Goal: Check status: Check status

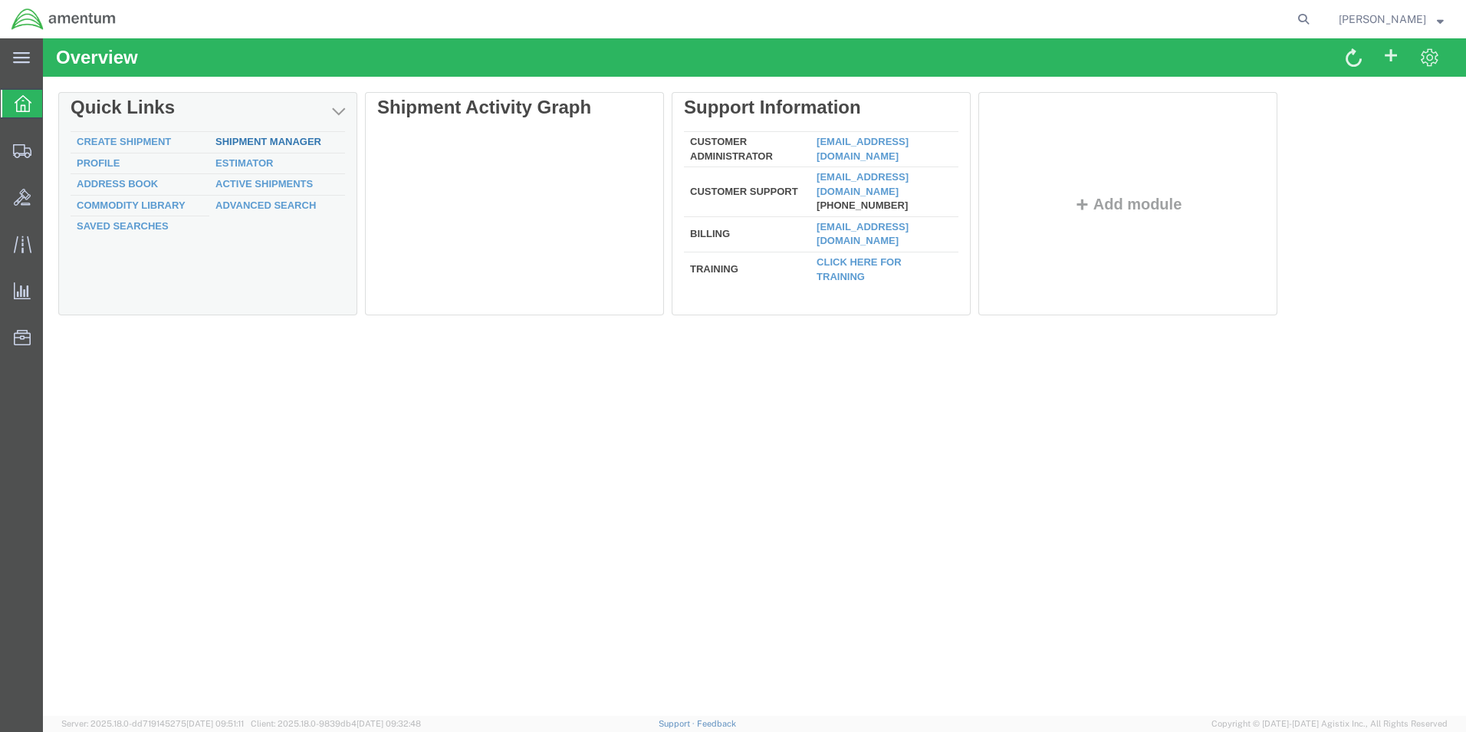
click at [291, 140] on link "Shipment Manager" at bounding box center [268, 142] width 106 height 12
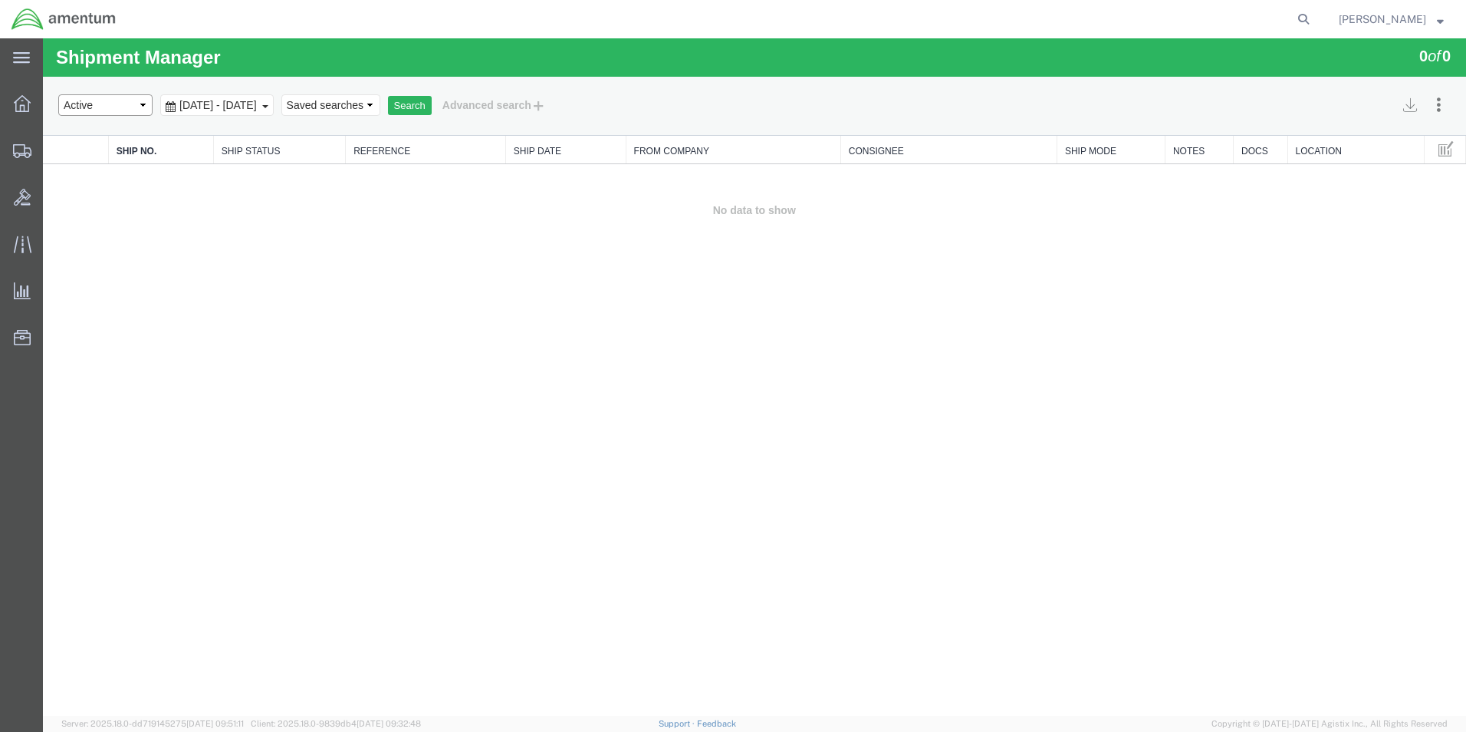
select select "ALL"
click at [432, 107] on button "Search" at bounding box center [410, 106] width 44 height 20
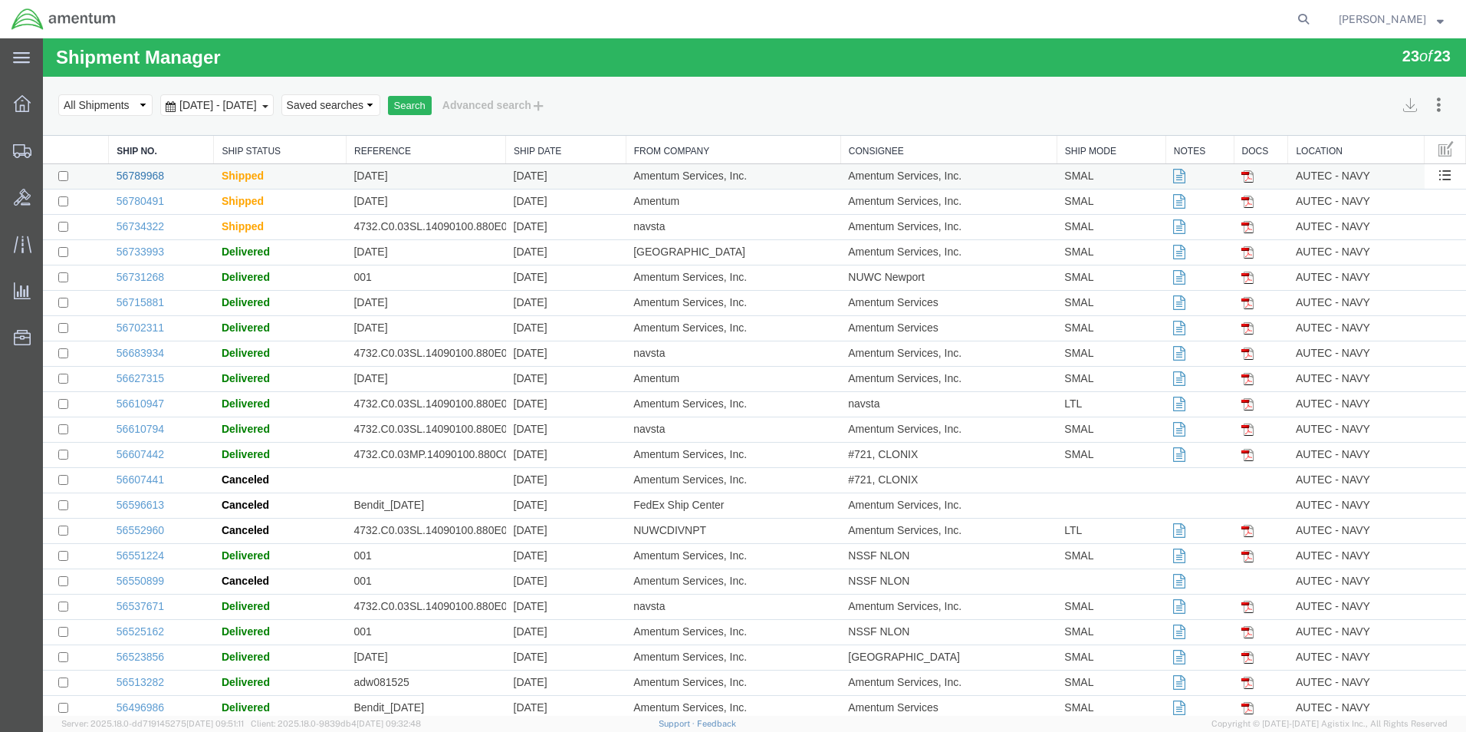
click at [140, 176] on link "56789968" at bounding box center [141, 175] width 48 height 12
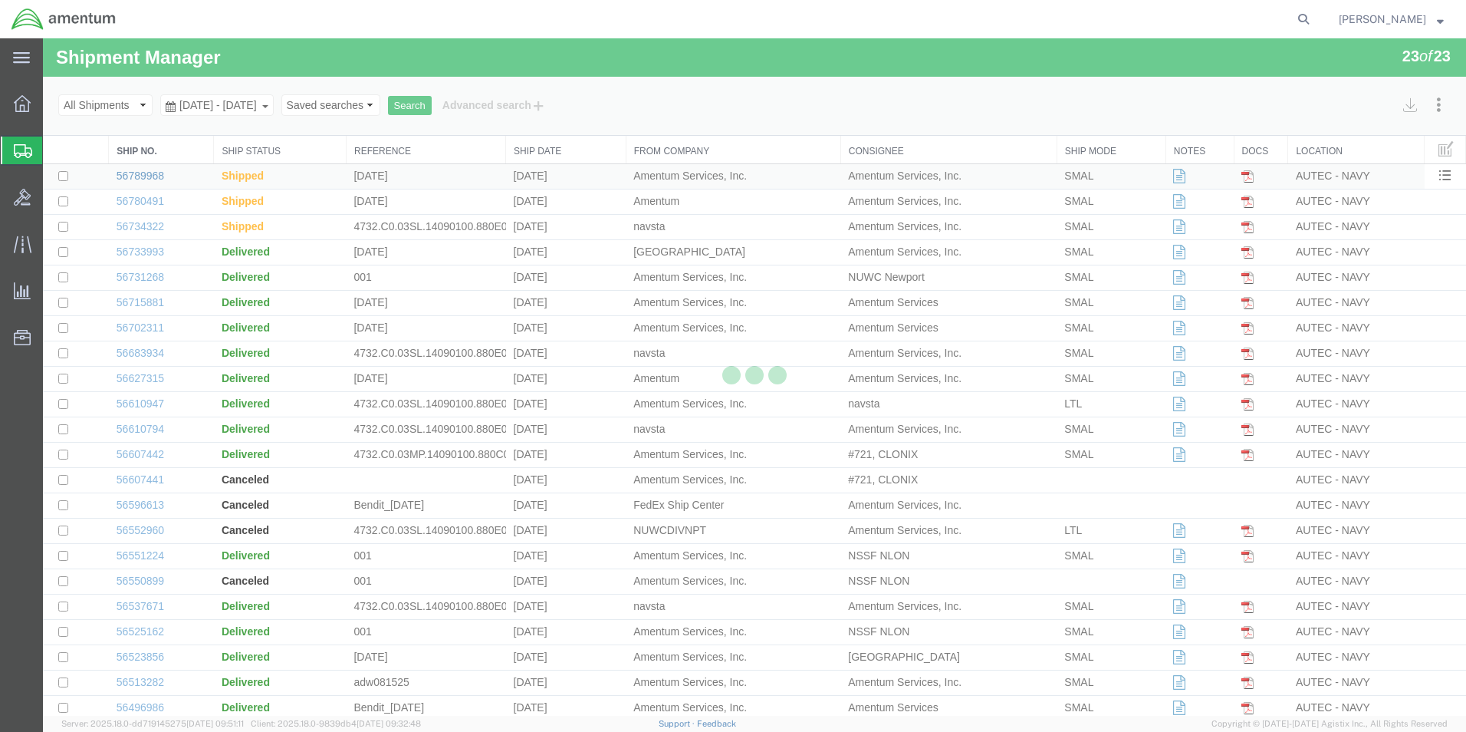
click at [140, 176] on link "56789968" at bounding box center [141, 175] width 48 height 12
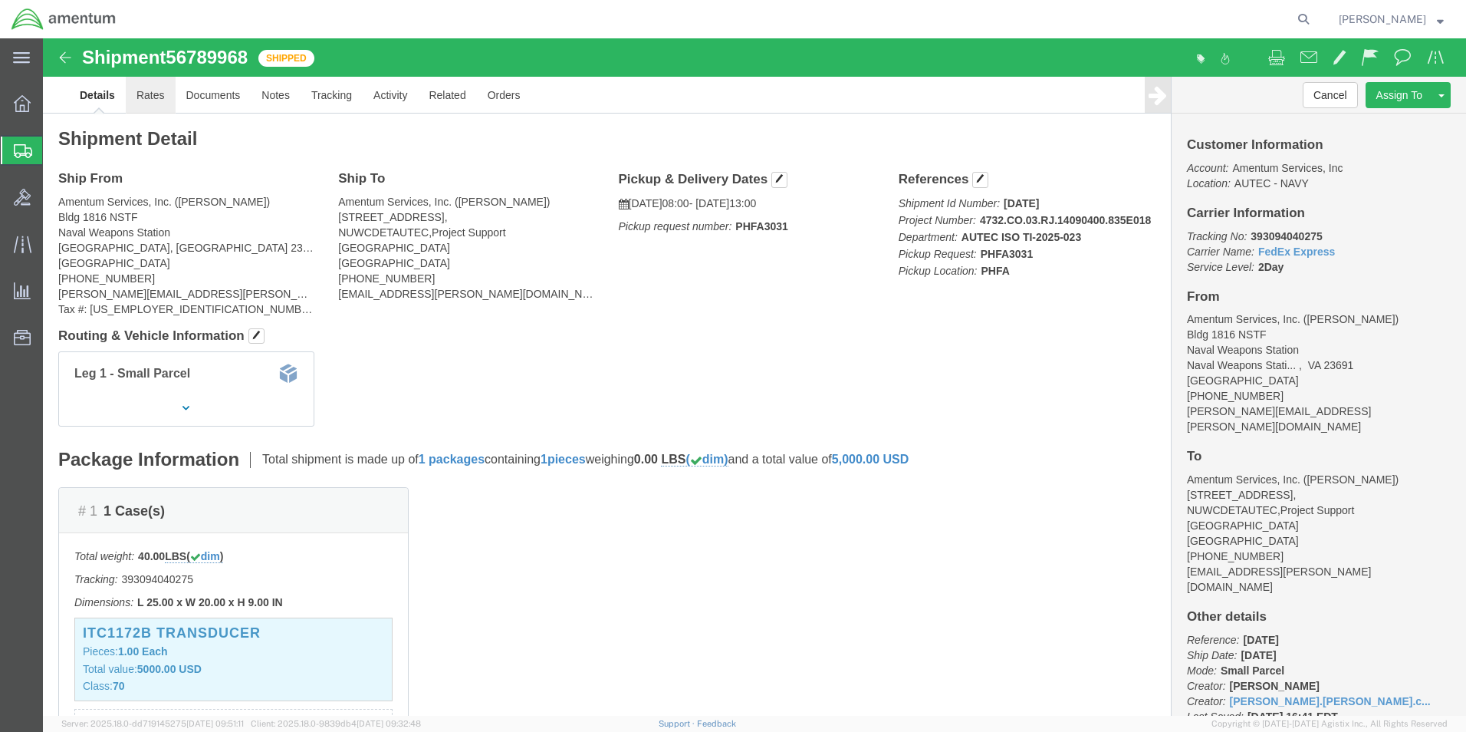
click link "Rates"
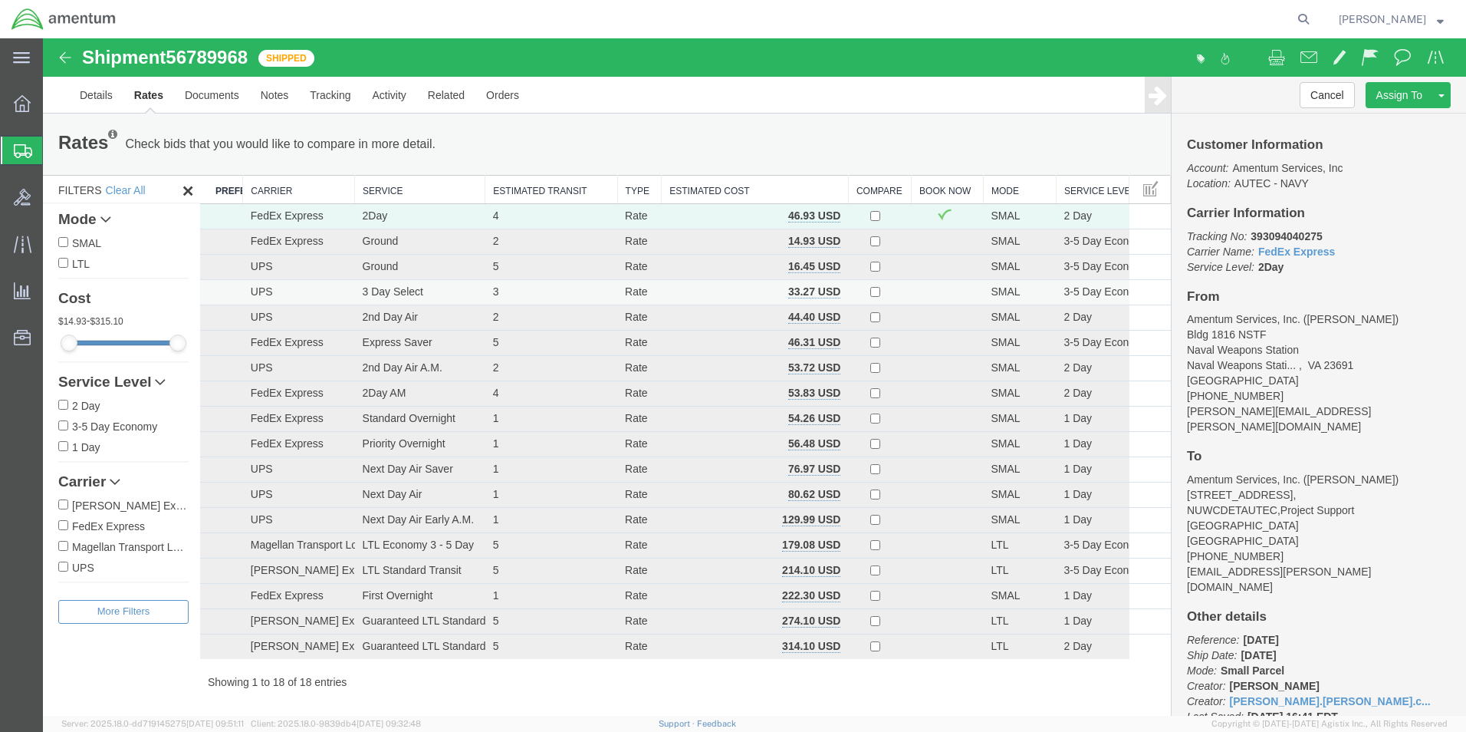
scroll to position [17, 0]
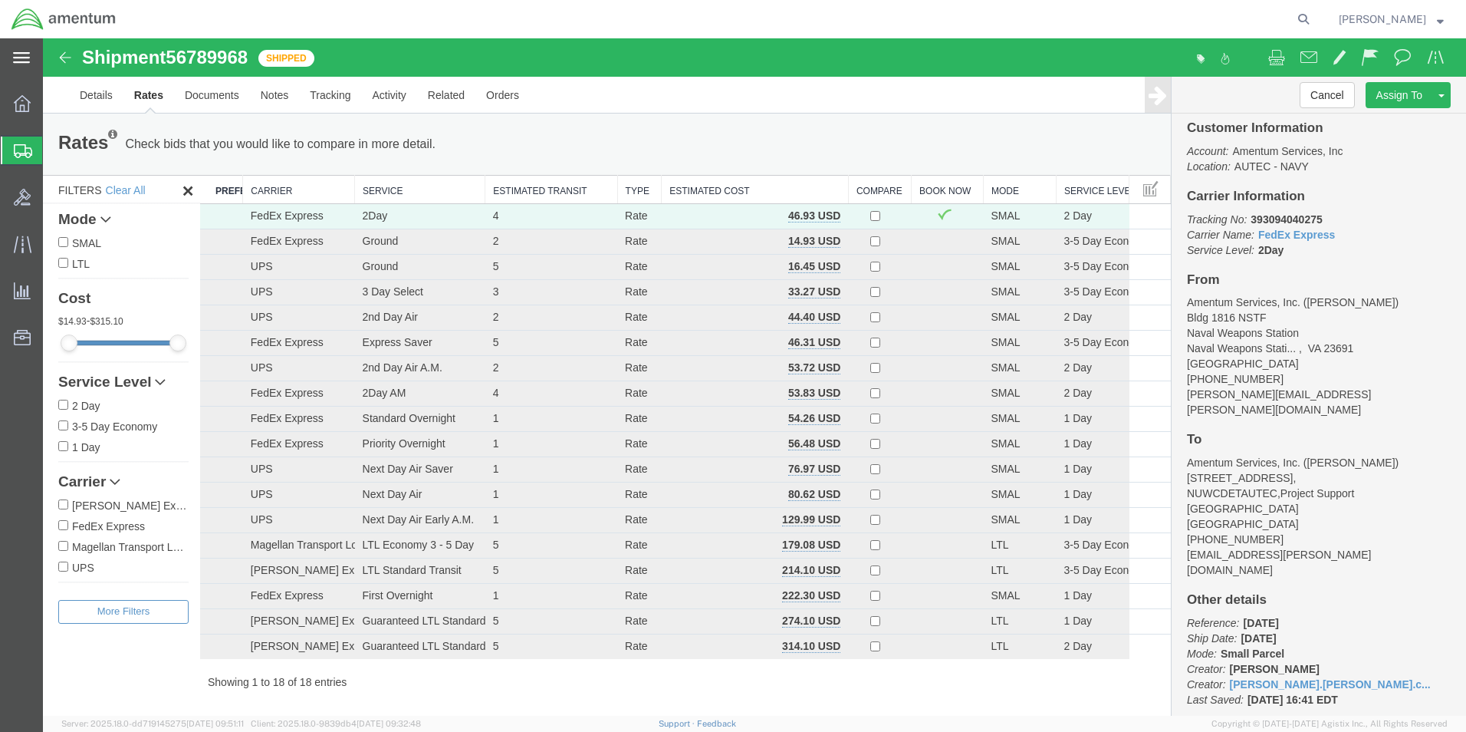
click at [26, 61] on icon at bounding box center [21, 58] width 17 height 12
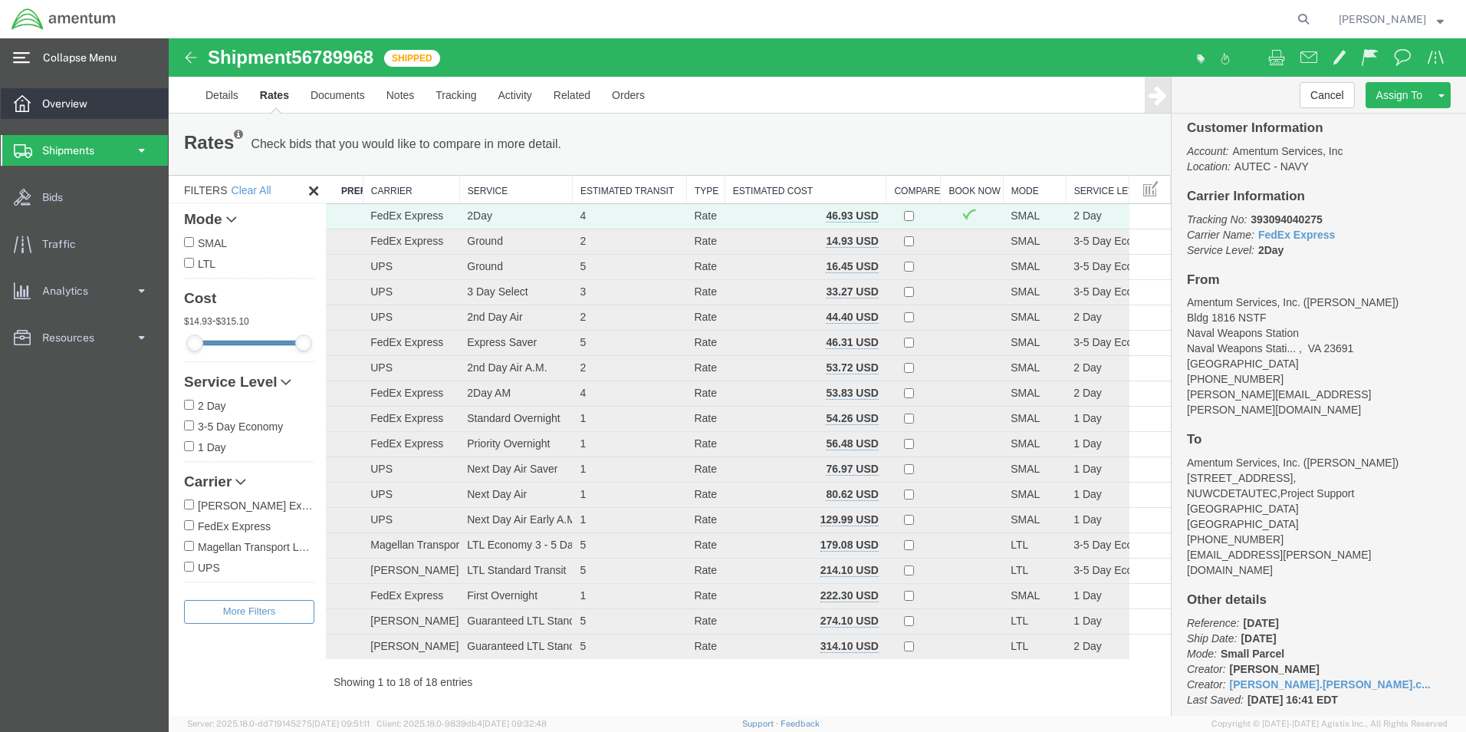
click at [55, 104] on span "Overview" at bounding box center [70, 103] width 56 height 31
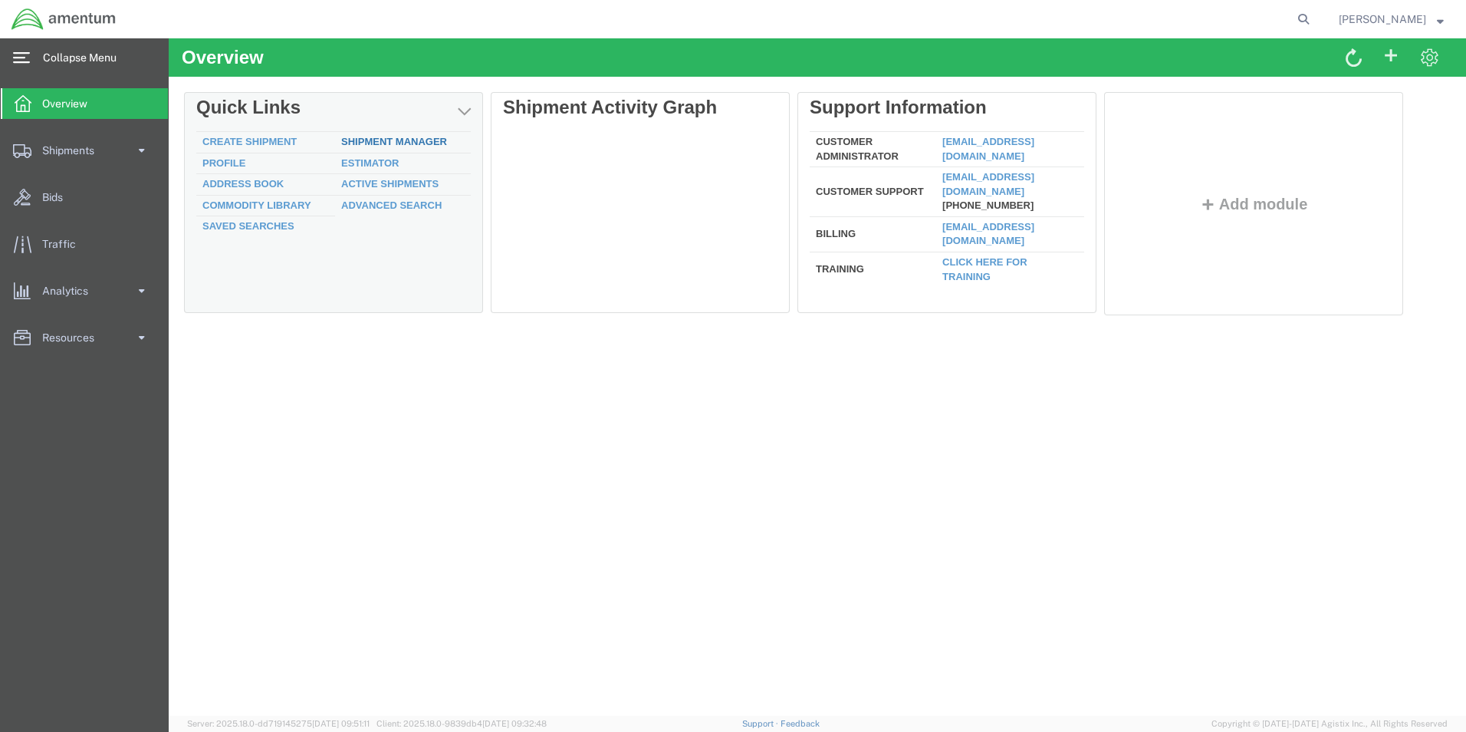
click at [414, 140] on link "Shipment Manager" at bounding box center [394, 142] width 106 height 12
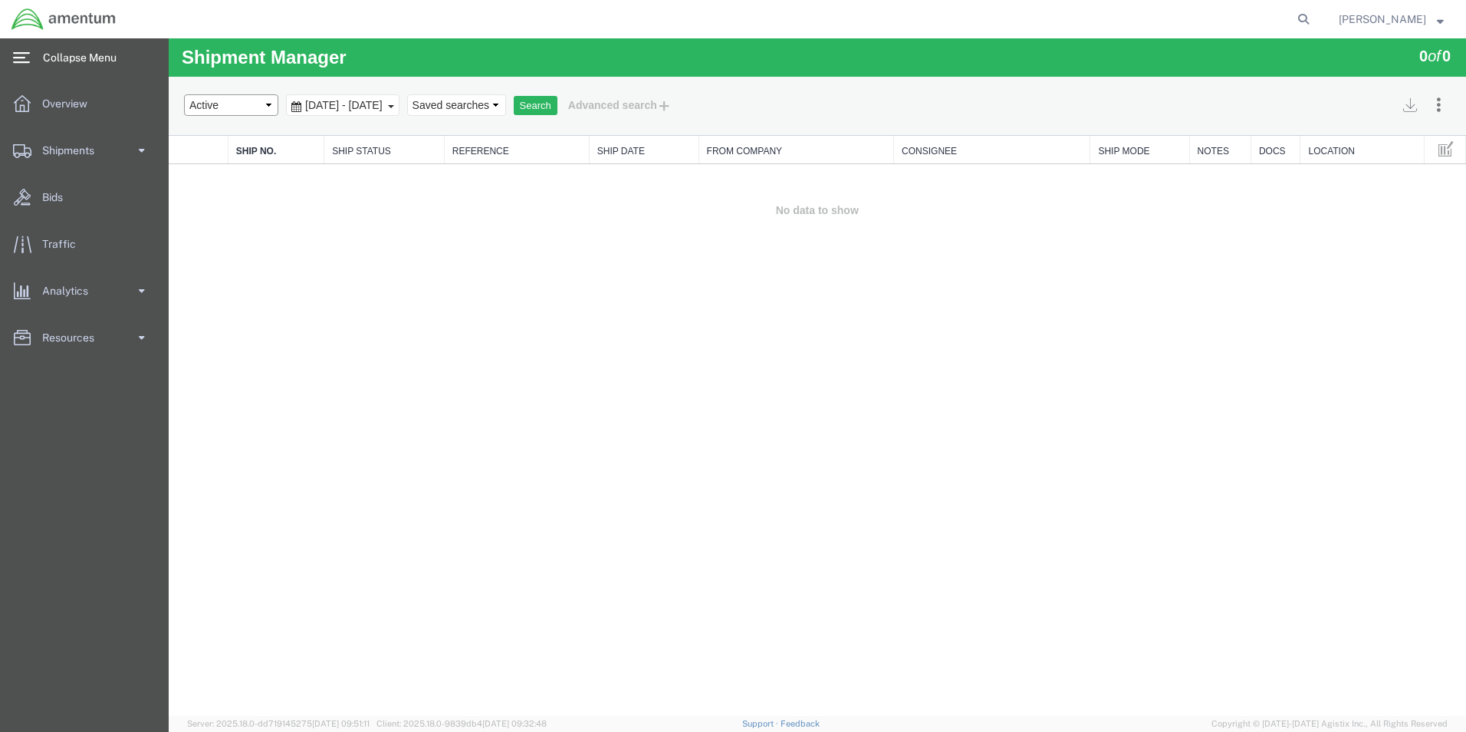
select select "ALL"
click at [557, 106] on button "Search" at bounding box center [536, 106] width 44 height 20
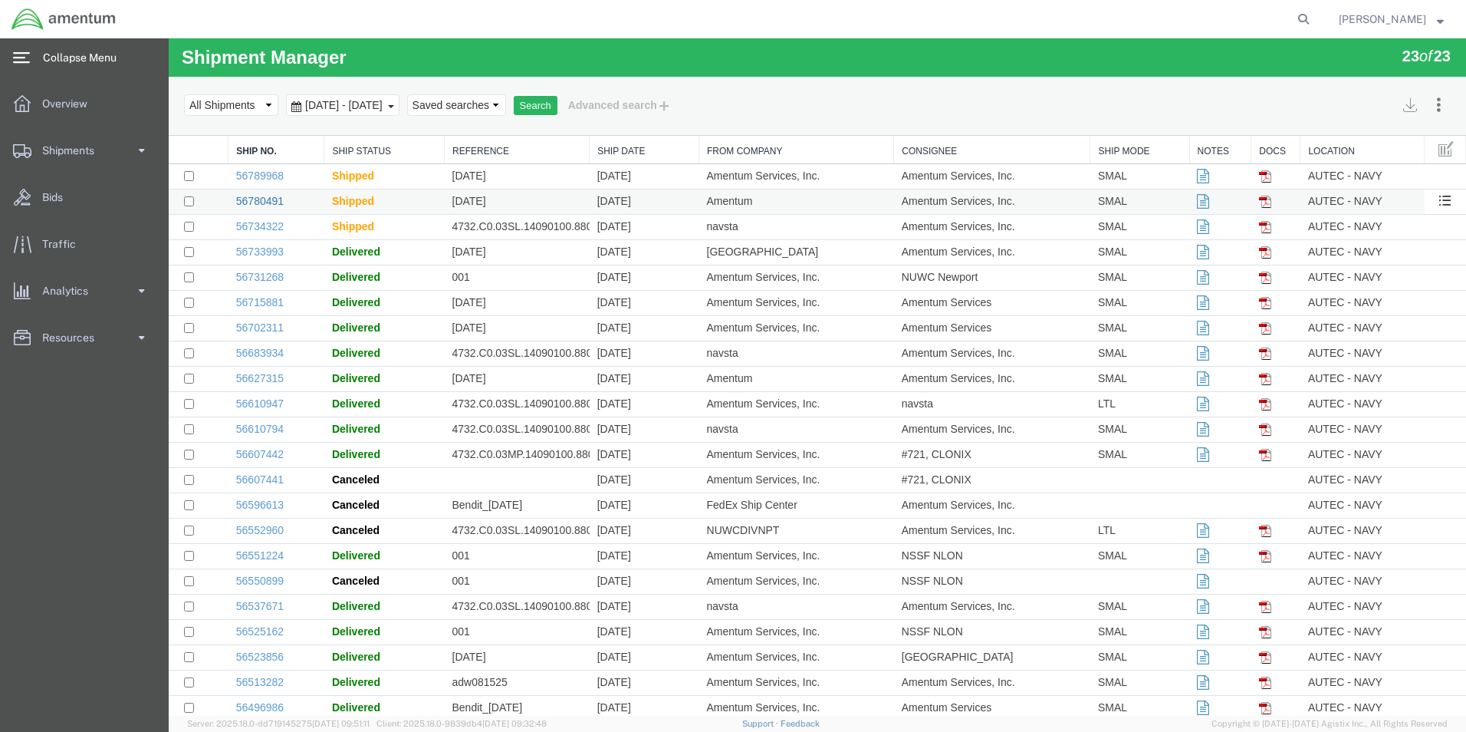
click at [256, 199] on link "56780491" at bounding box center [260, 201] width 48 height 12
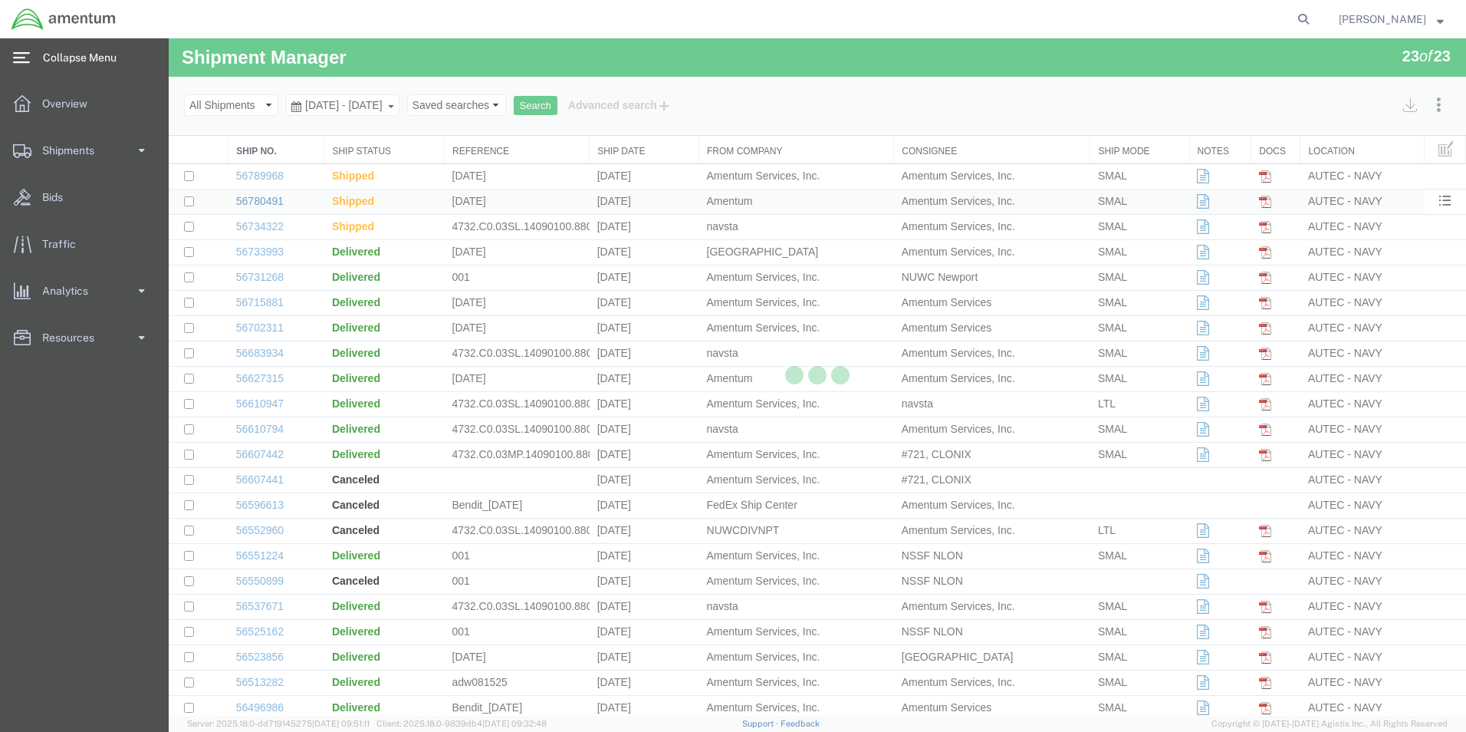
click at [256, 199] on body "Shipment Manager 23 of 23 Search Assign To Batch Processing Cancel Shipments Co…" at bounding box center [817, 350] width 1297 height 625
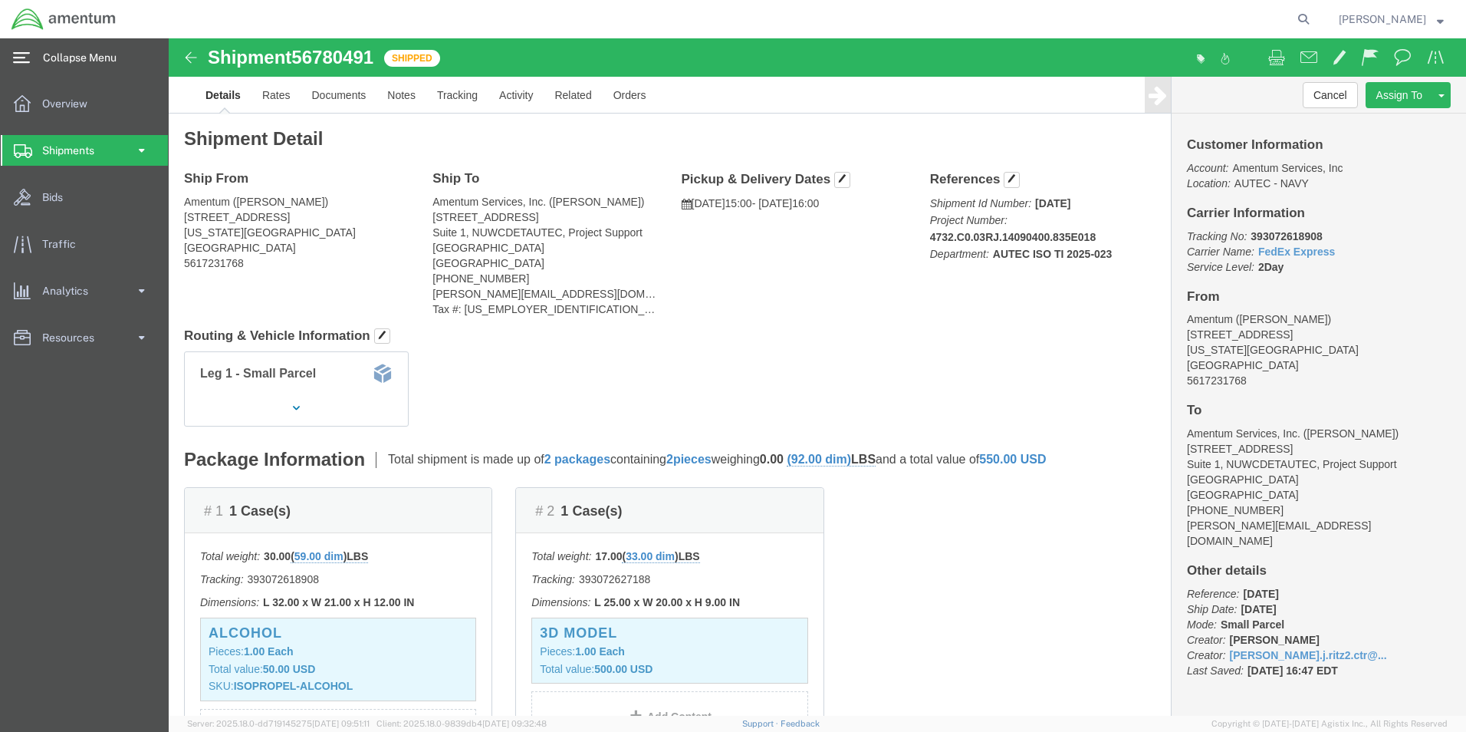
drag, startPoint x: 1146, startPoint y: 194, endPoint x: 1075, endPoint y: 203, distance: 71.1
click p "Tracking No: 393072618908 Carrier Name: FedEx Express FedEx Express Service Lev…"
drag, startPoint x: 1075, startPoint y: 203, endPoint x: 1090, endPoint y: 195, distance: 16.8
click link "Activity"
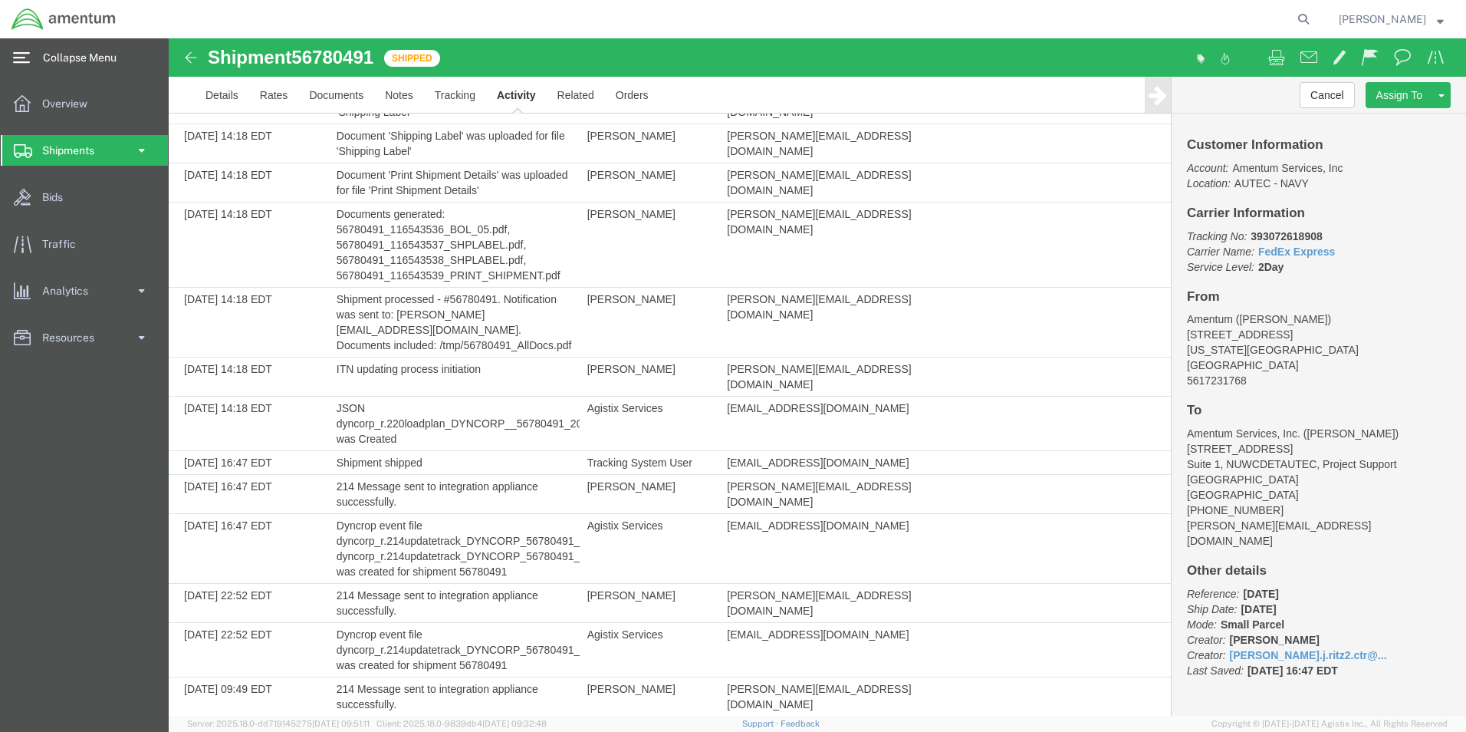
scroll to position [153, 0]
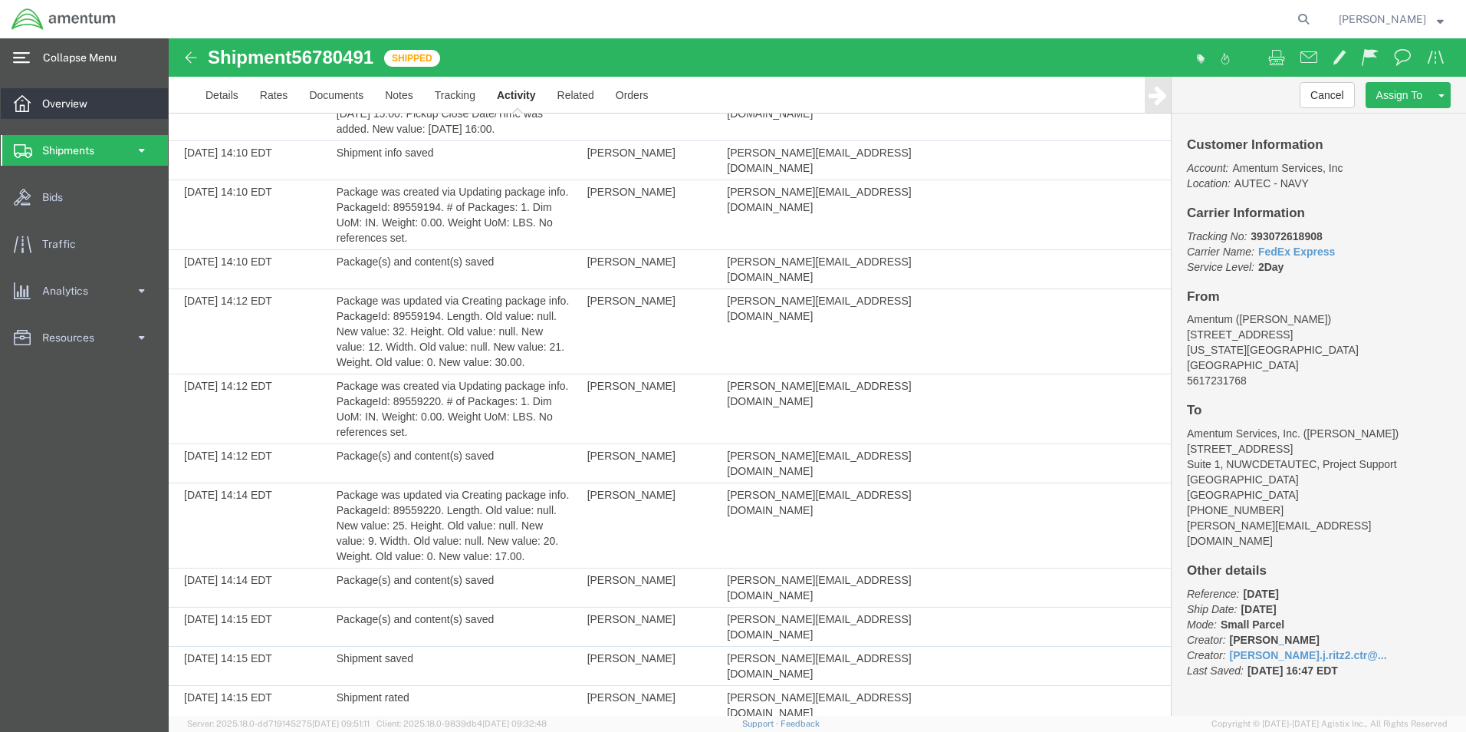
click at [59, 102] on span "Overview" at bounding box center [70, 103] width 56 height 31
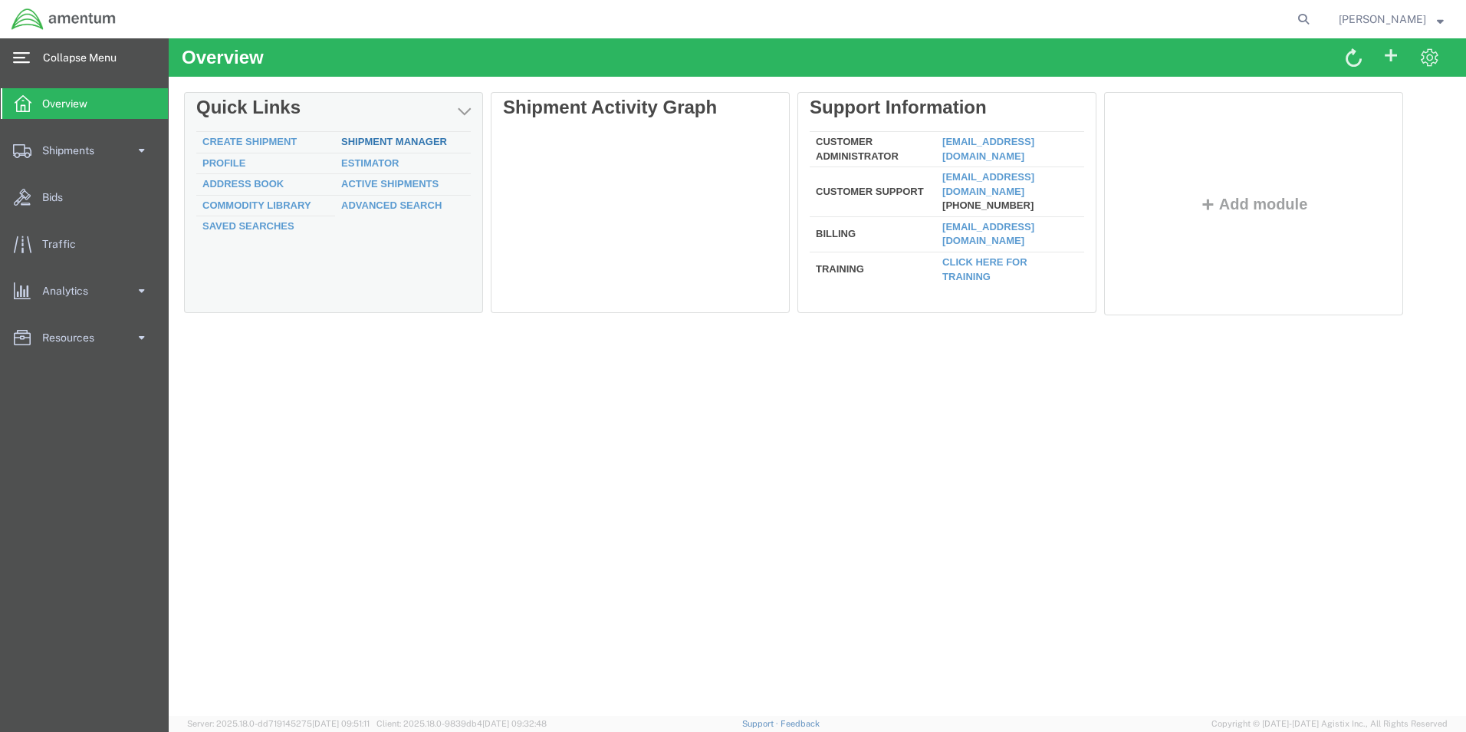
click at [398, 138] on link "Shipment Manager" at bounding box center [394, 142] width 106 height 12
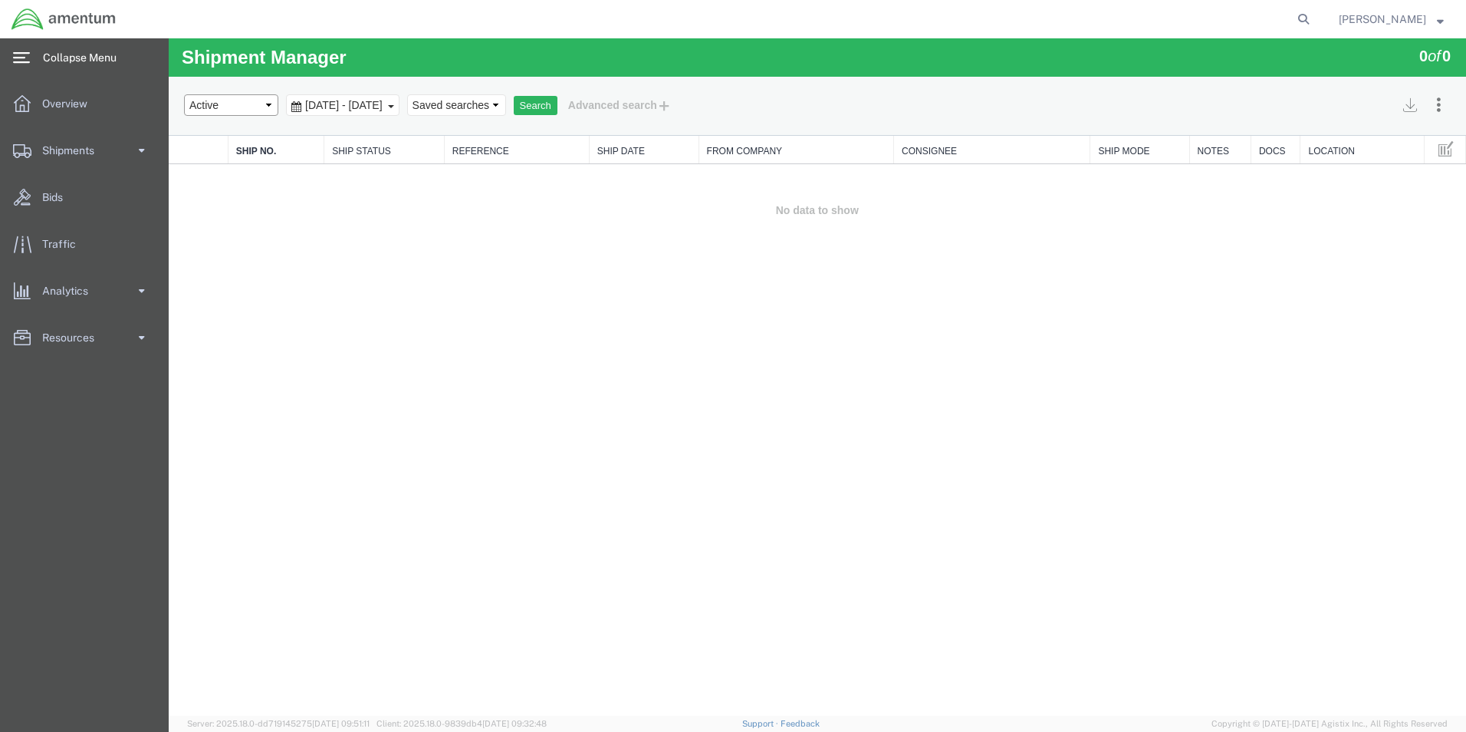
select select "ALL"
click at [557, 108] on button "Search" at bounding box center [536, 106] width 44 height 20
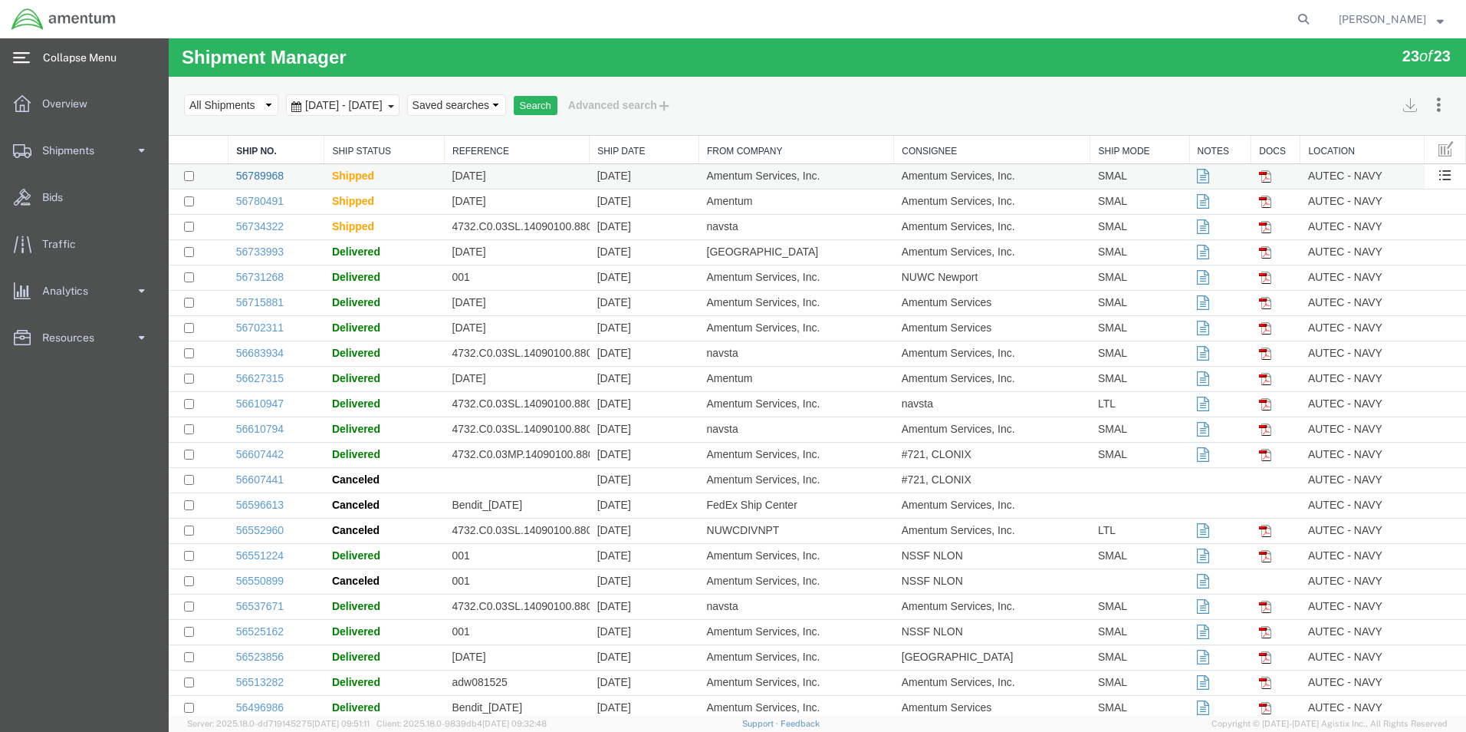
click at [252, 175] on link "56789968" at bounding box center [260, 175] width 48 height 12
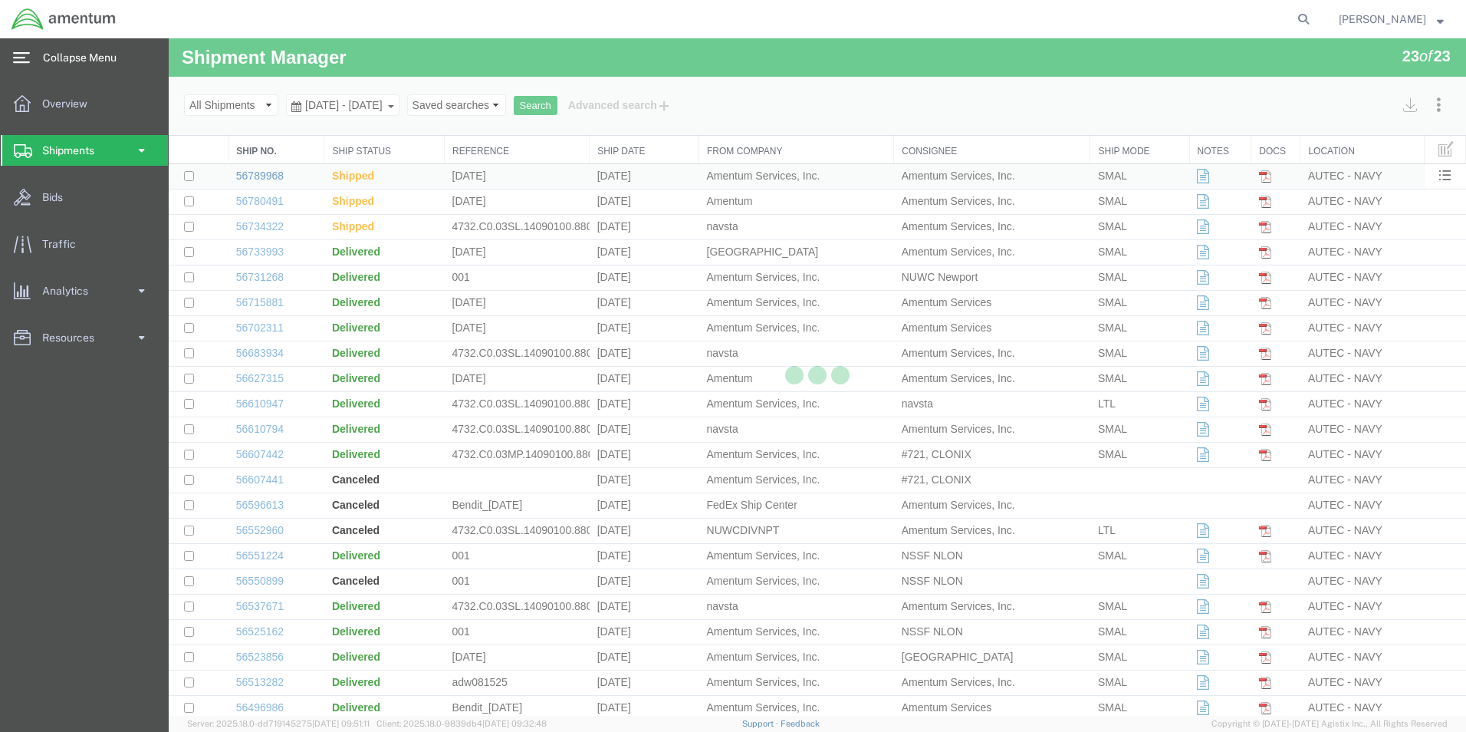
click at [252, 175] on link "56789968" at bounding box center [260, 175] width 48 height 12
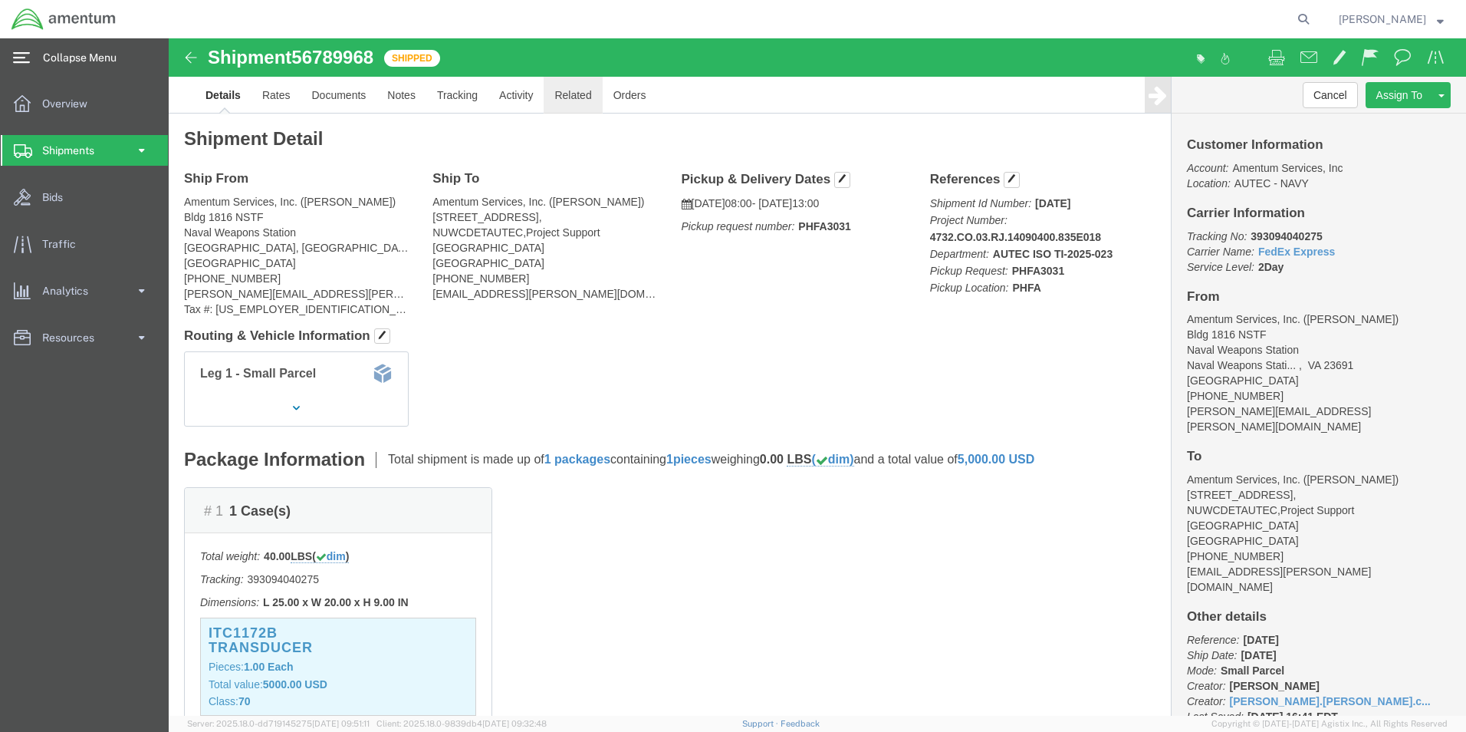
click link "Related"
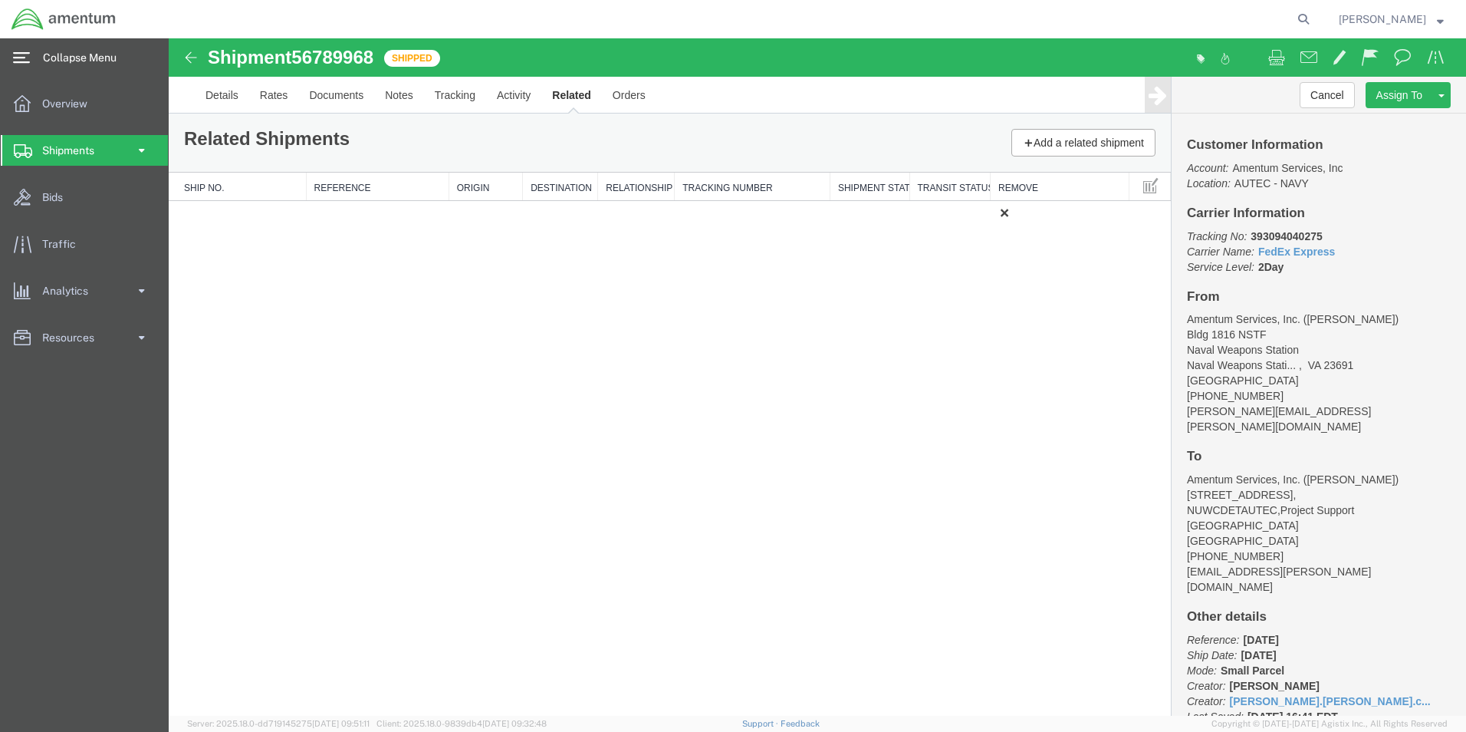
click at [192, 57] on img at bounding box center [191, 57] width 18 height 18
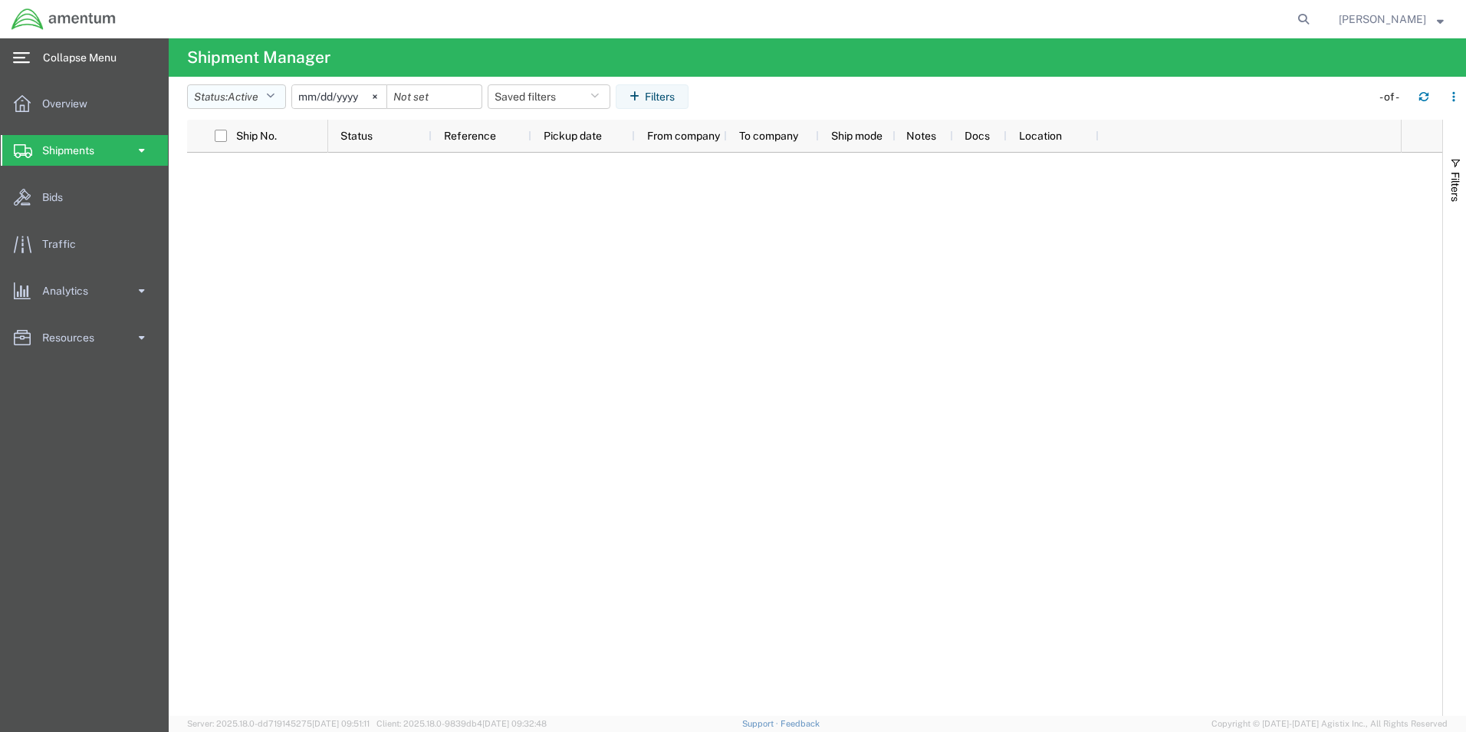
click at [275, 97] on icon "button" at bounding box center [270, 96] width 8 height 11
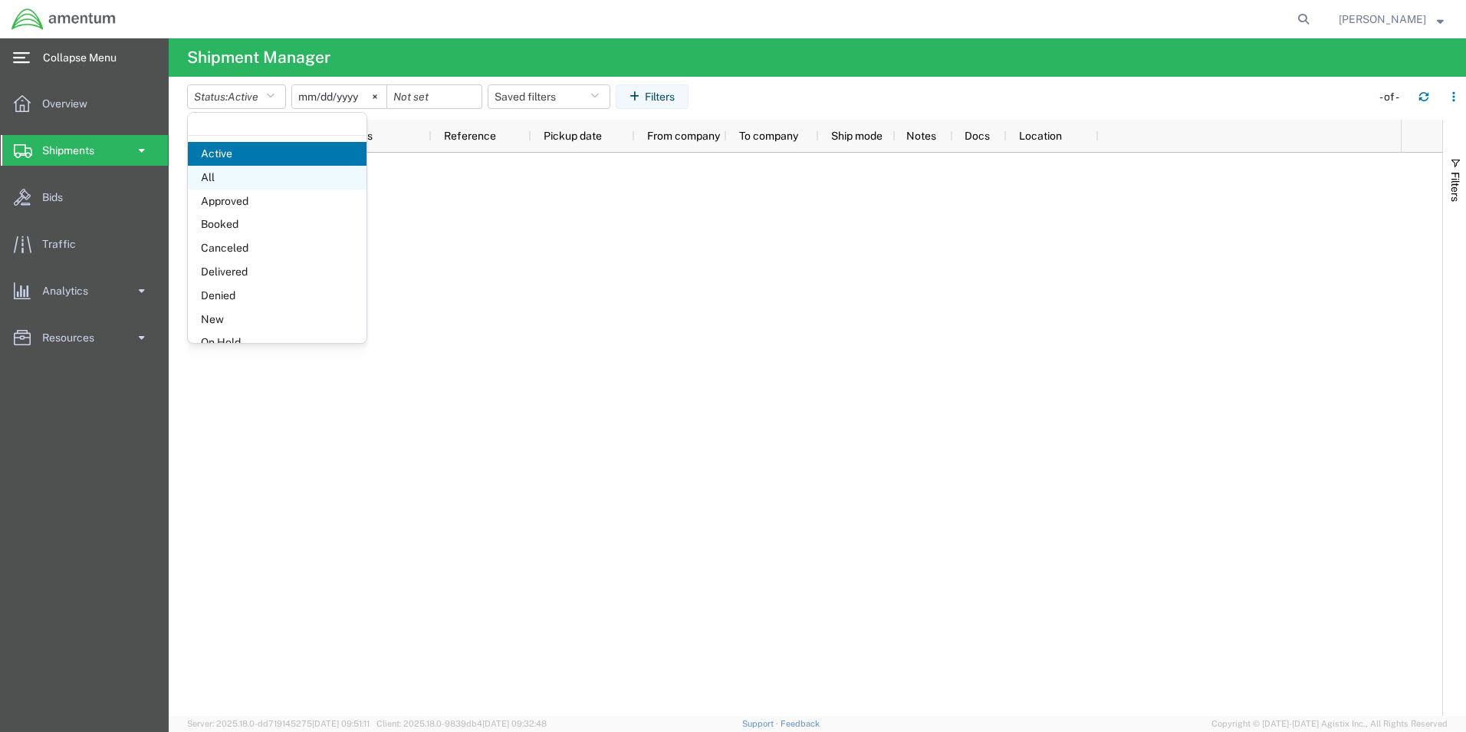
click at [221, 177] on span "All" at bounding box center [277, 178] width 179 height 24
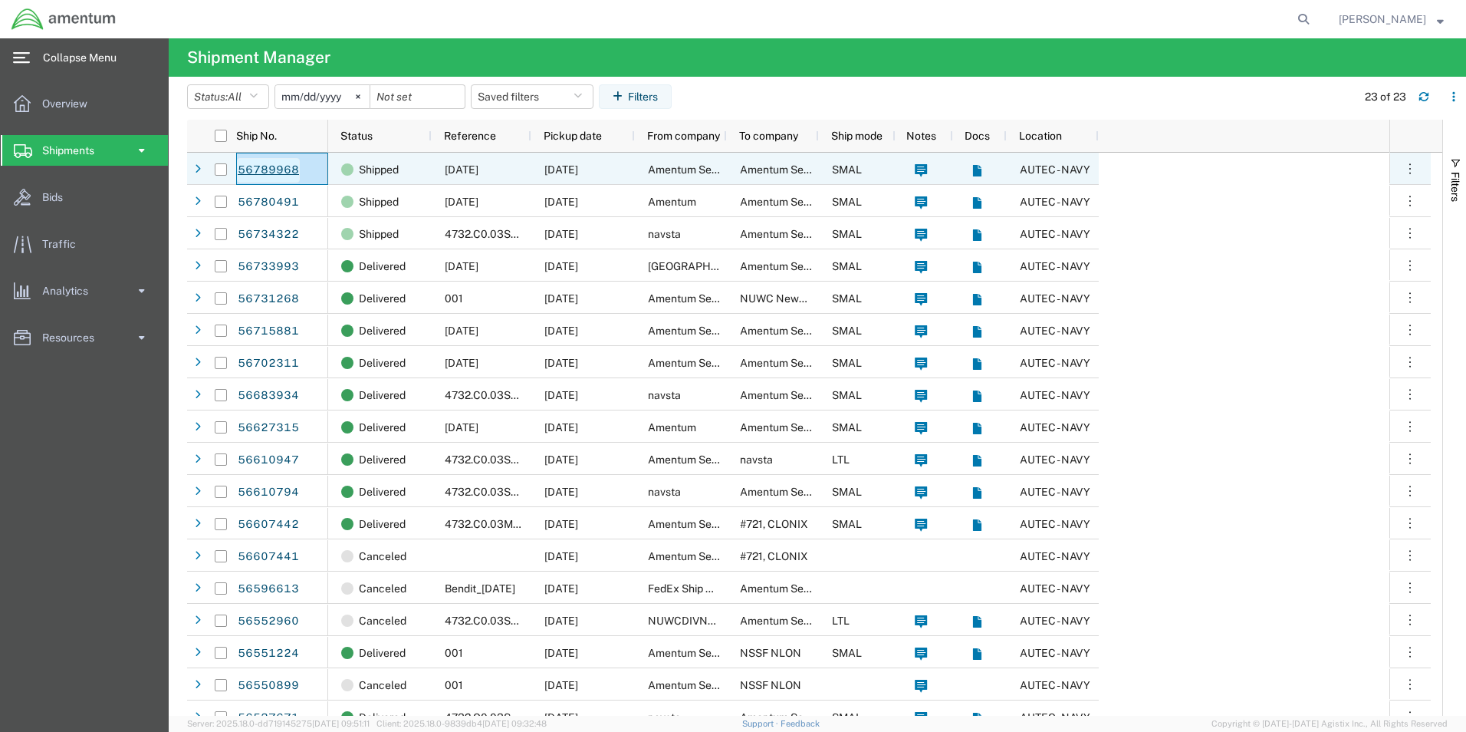
click at [275, 166] on link "56789968" at bounding box center [268, 170] width 63 height 25
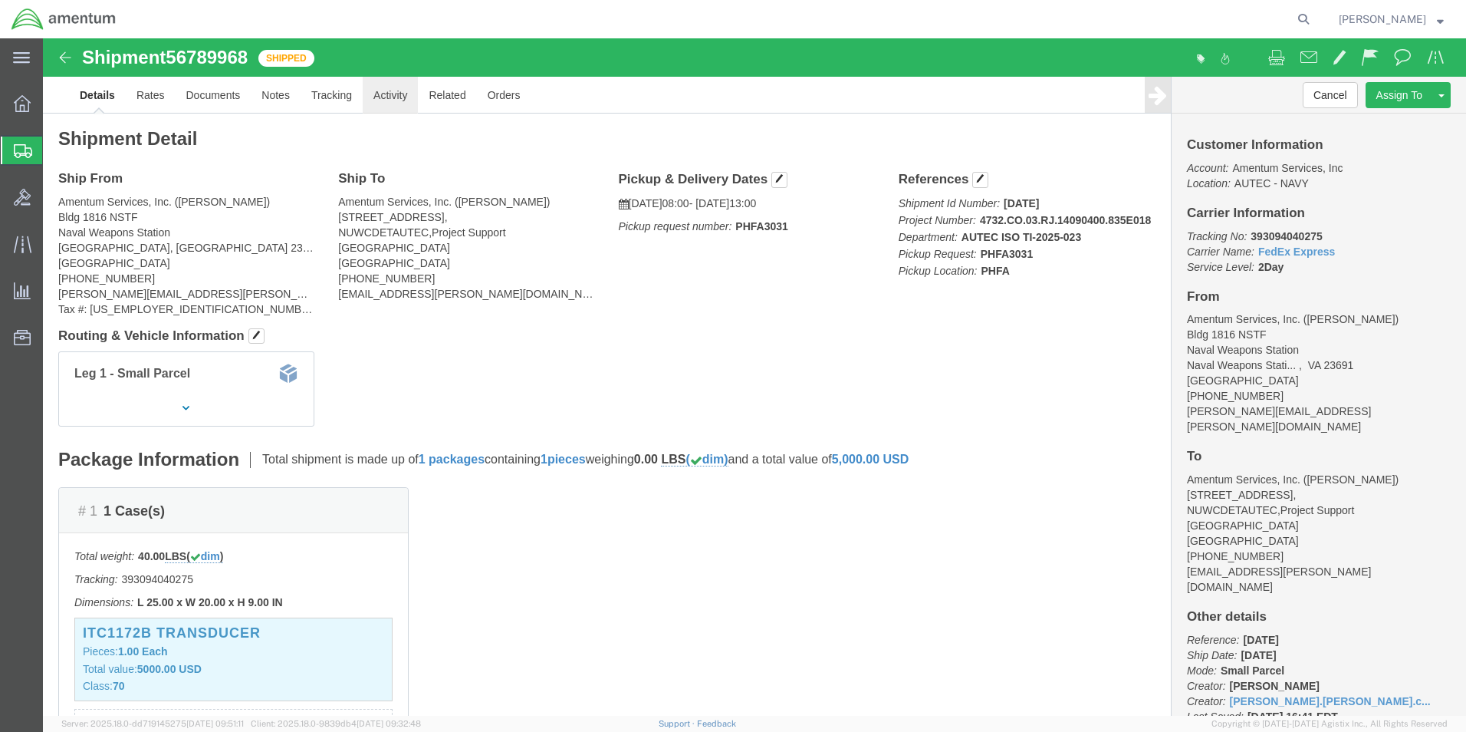
click link "Activity"
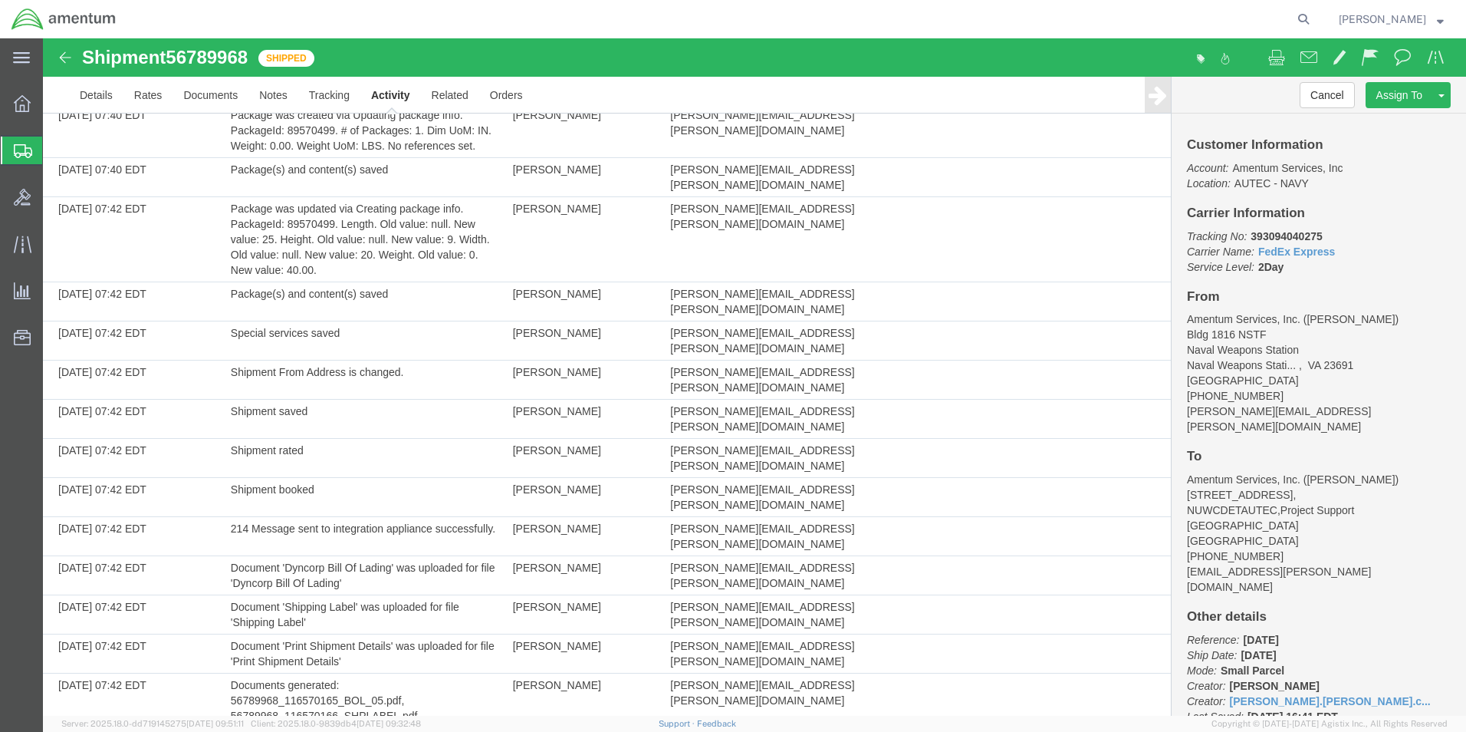
scroll to position [572, 0]
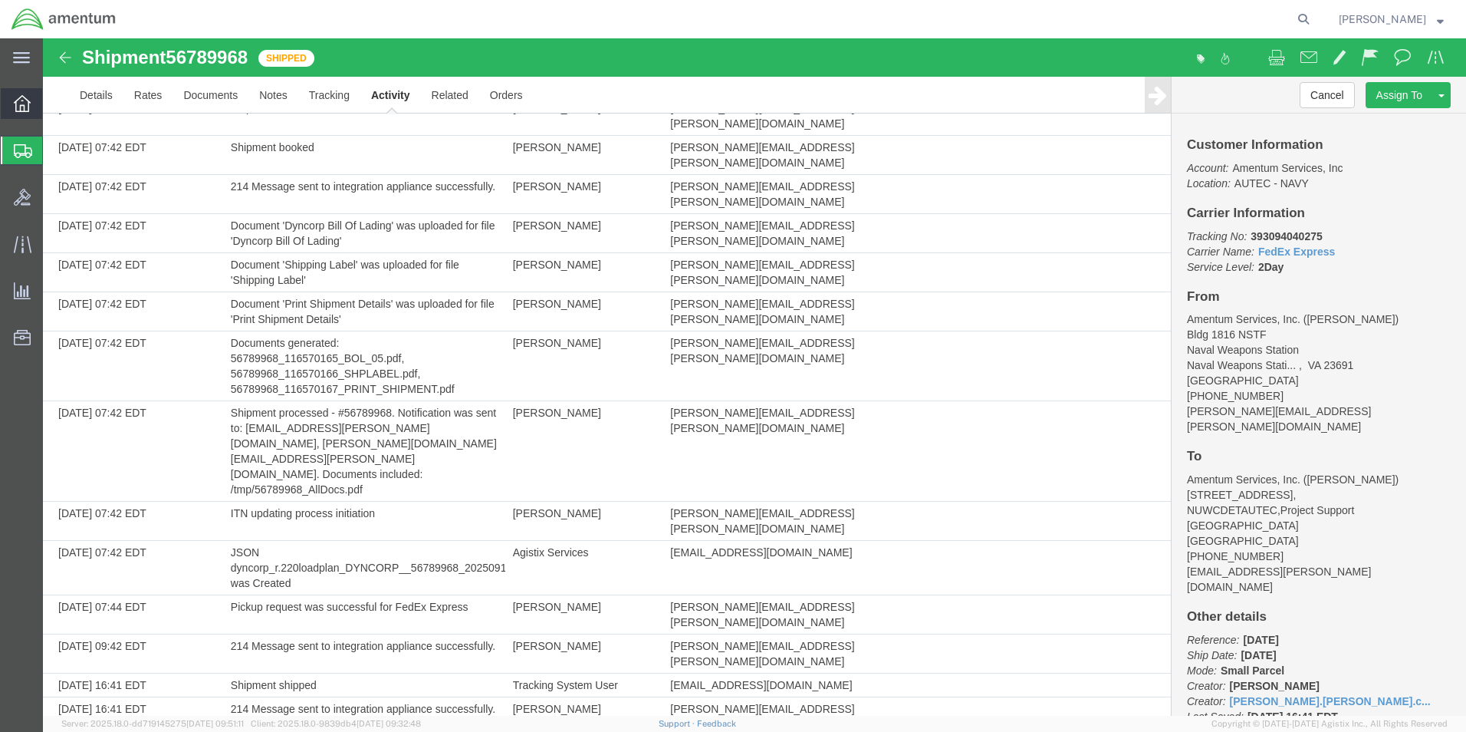
click at [26, 102] on icon at bounding box center [22, 103] width 17 height 17
